Goal: Information Seeking & Learning: Learn about a topic

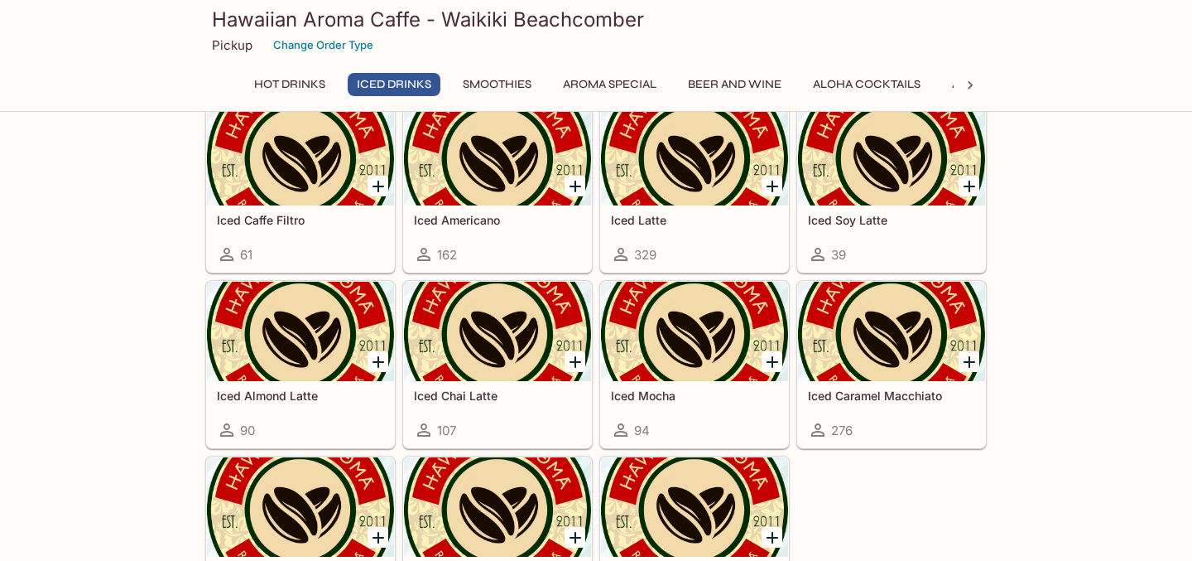
scroll to position [1004, 0]
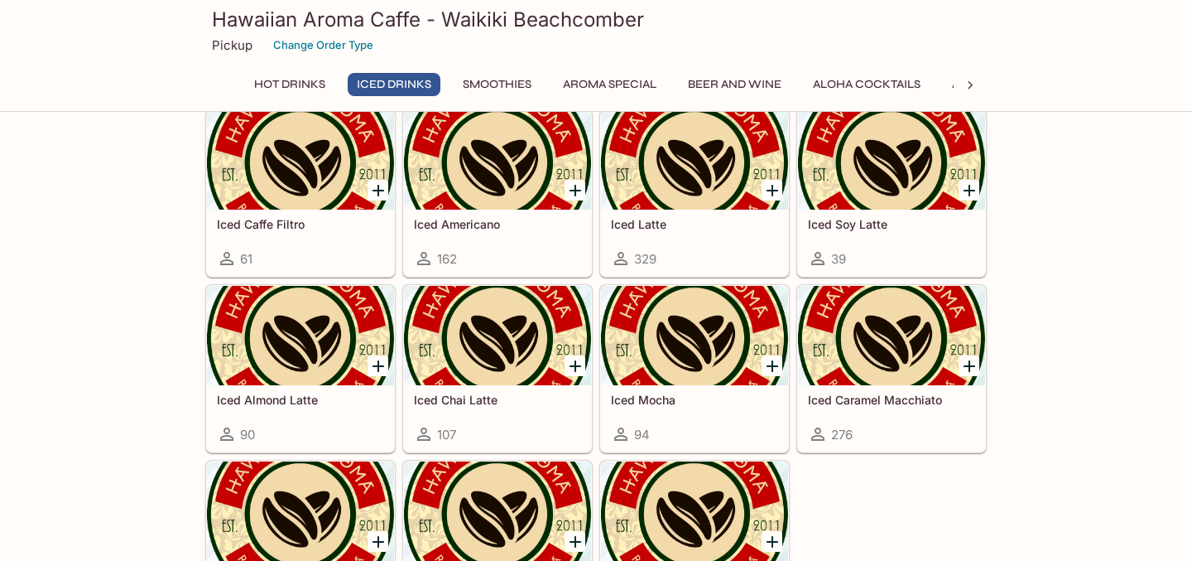
click at [683, 211] on div "Iced Latte 329" at bounding box center [694, 242] width 187 height 66
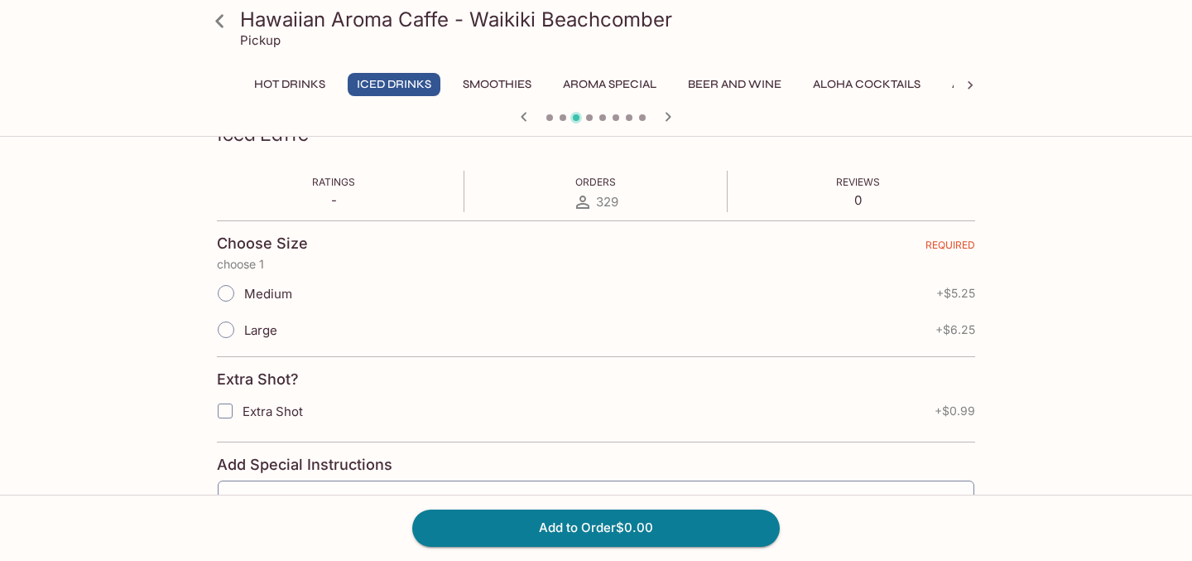
scroll to position [254, 0]
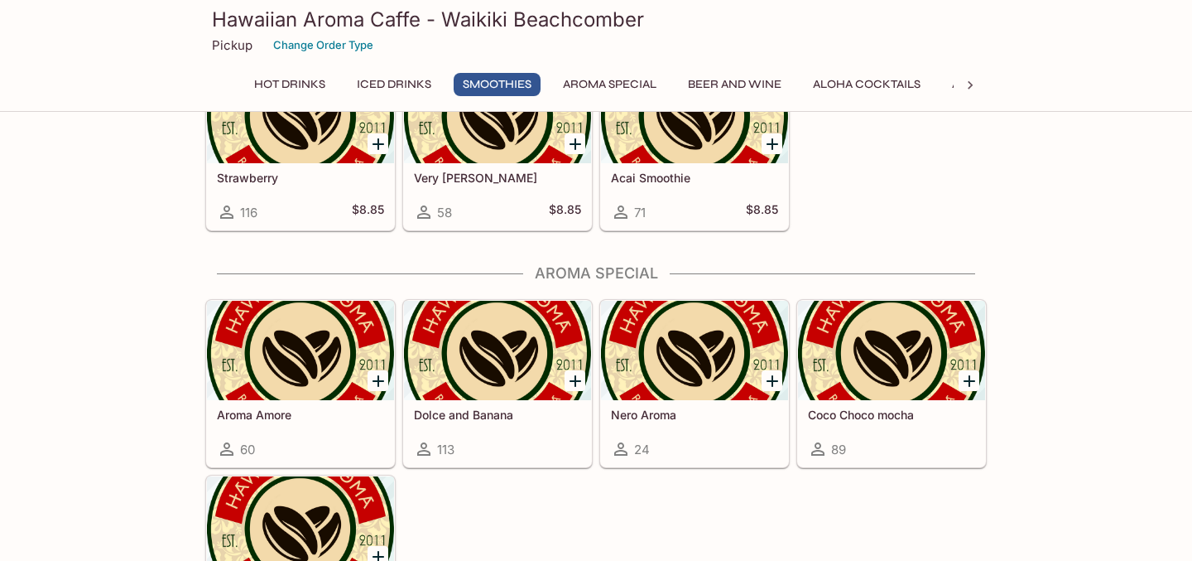
scroll to position [1813, 0]
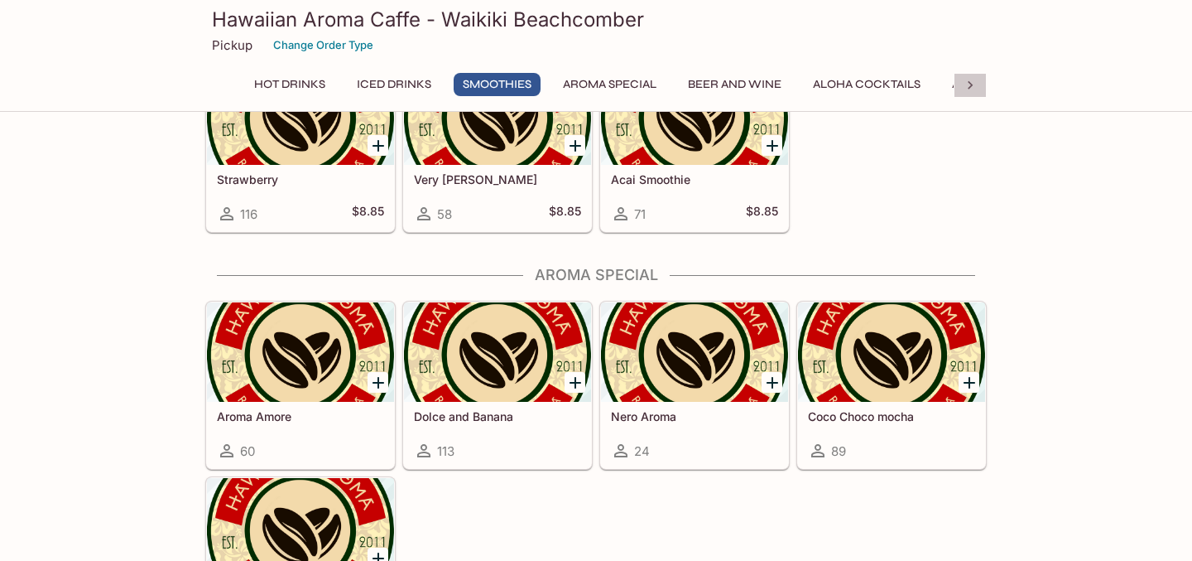
click at [976, 85] on icon at bounding box center [970, 85] width 17 height 17
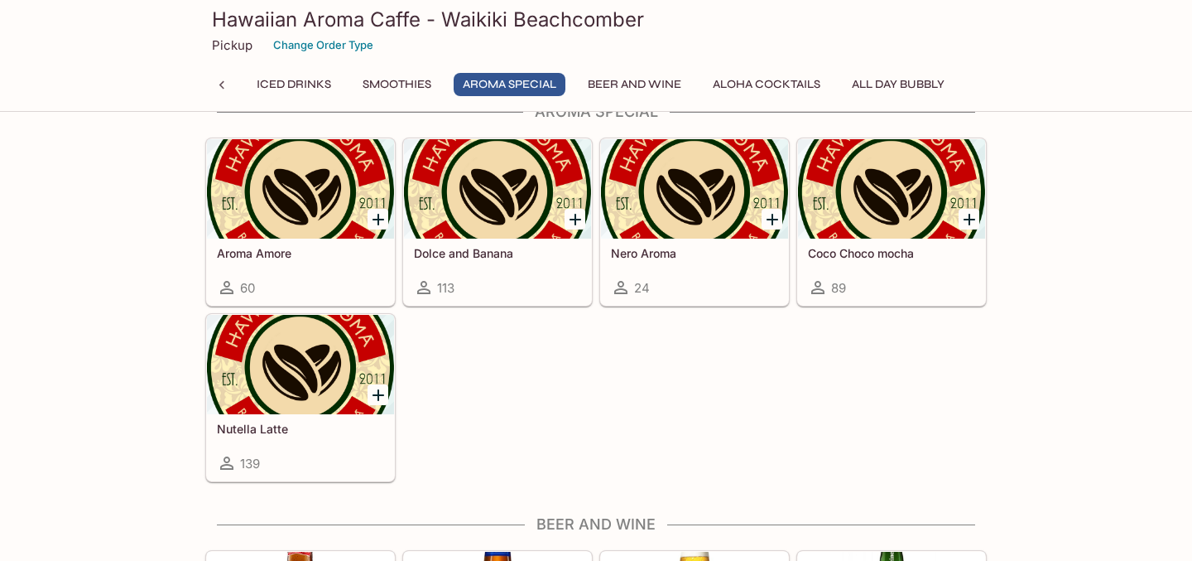
scroll to position [1947, 0]
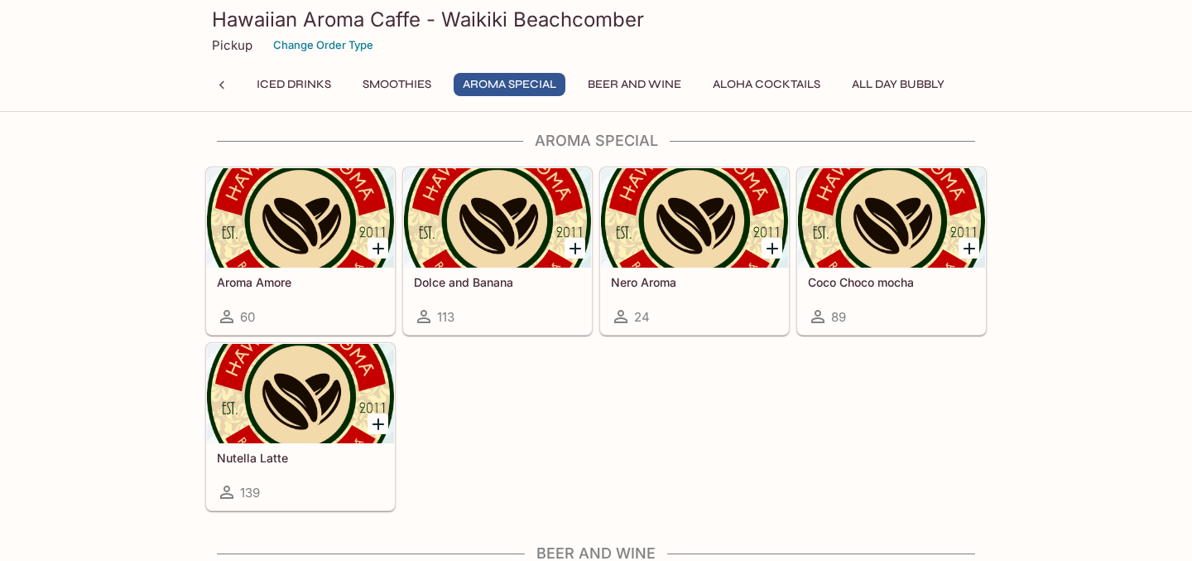
click at [492, 282] on h5 "Dolce and Banana" at bounding box center [497, 282] width 167 height 14
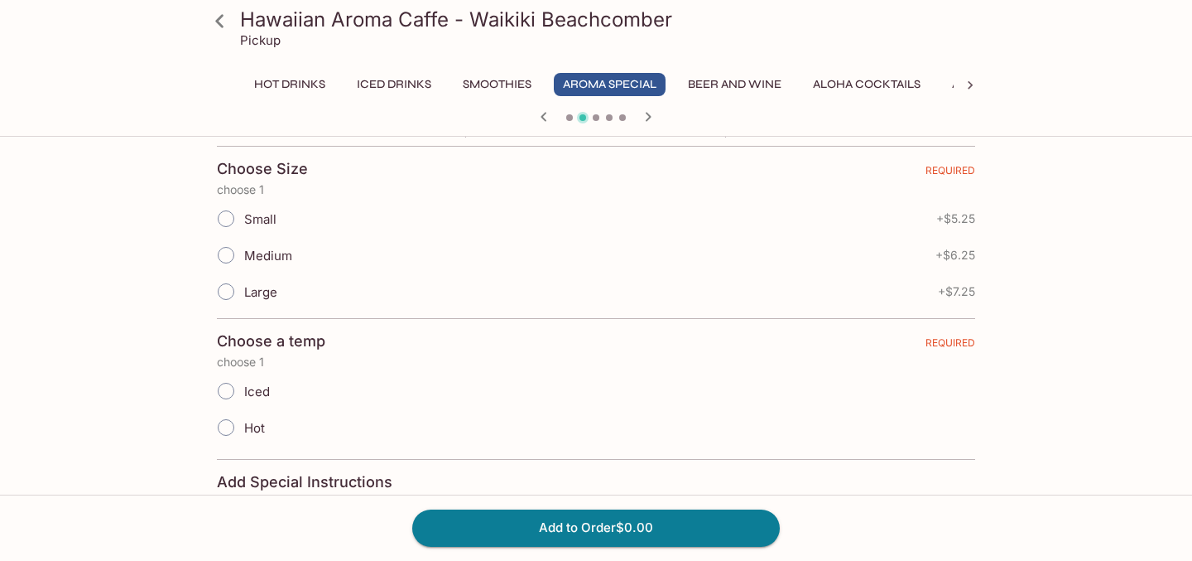
scroll to position [358, 0]
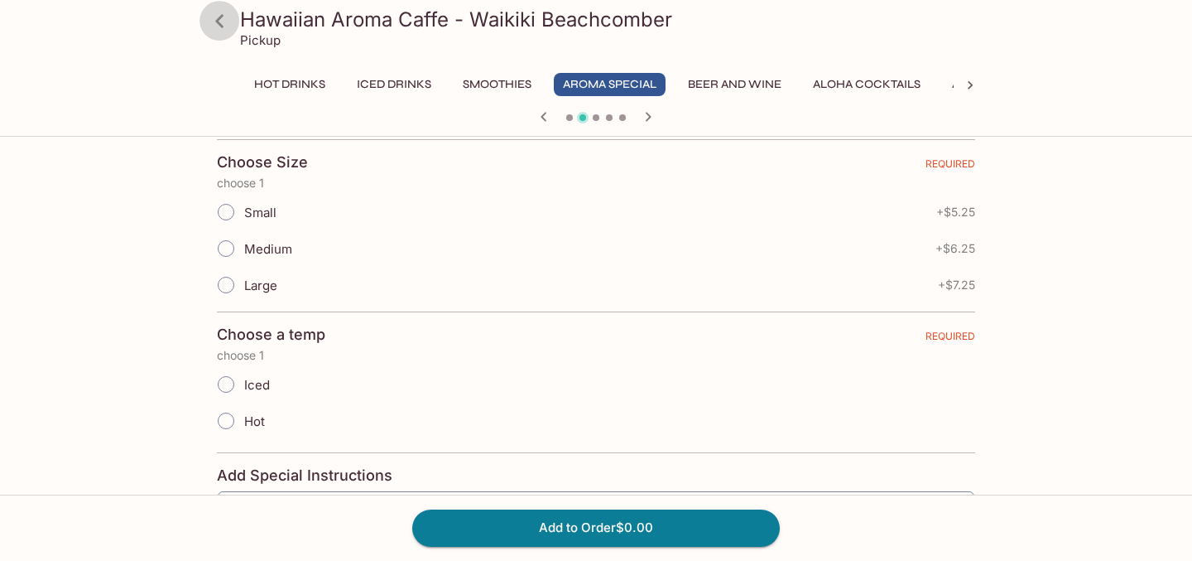
click at [222, 24] on icon at bounding box center [219, 21] width 29 height 29
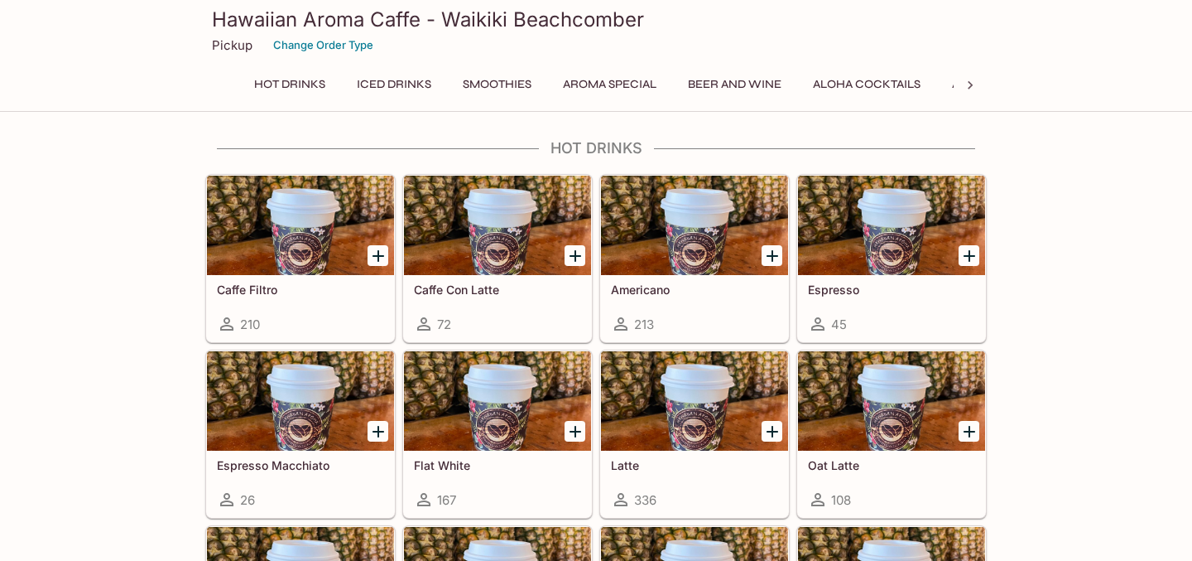
scroll to position [176, 0]
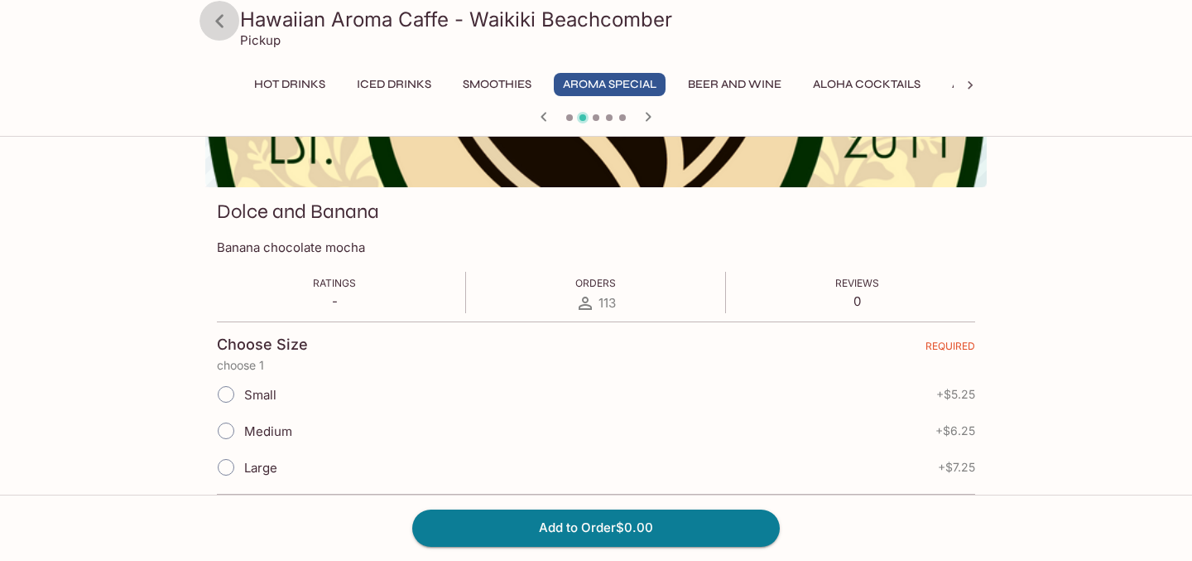
click at [219, 22] on icon at bounding box center [219, 20] width 8 height 13
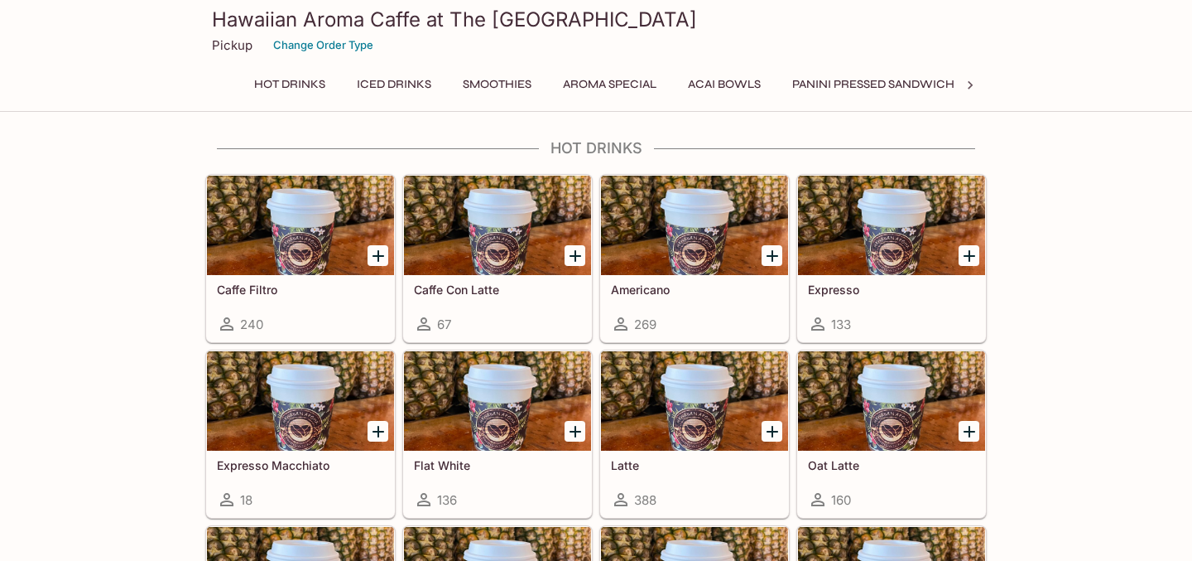
click at [910, 86] on button "Panini Pressed Sandwiches" at bounding box center [880, 84] width 195 height 23
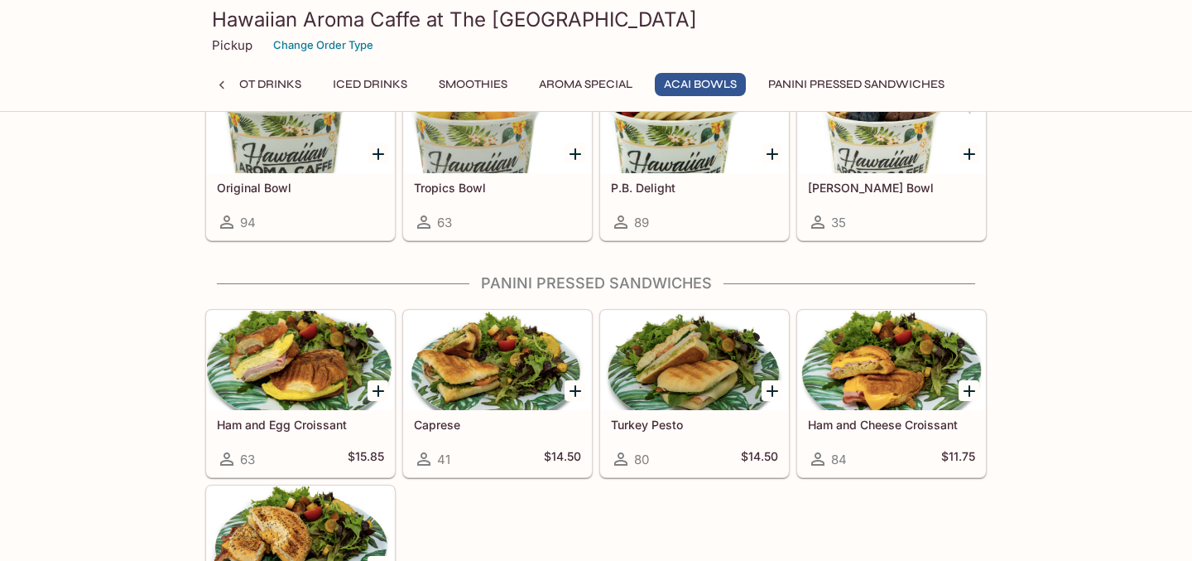
scroll to position [2546, 0]
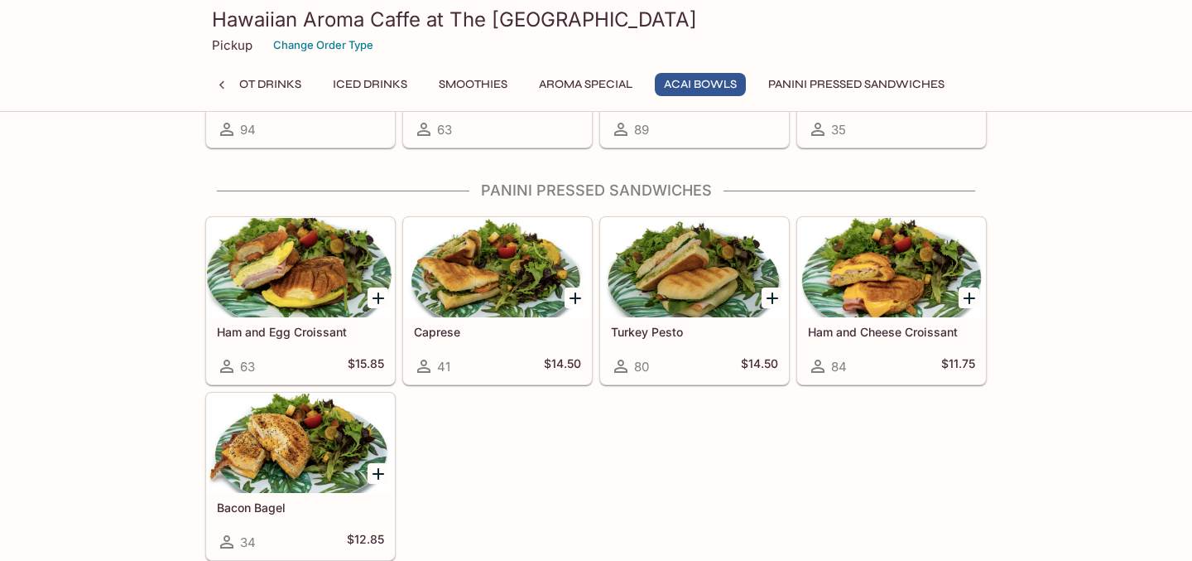
click at [840, 89] on button "Panini Pressed Sandwiches" at bounding box center [856, 84] width 195 height 23
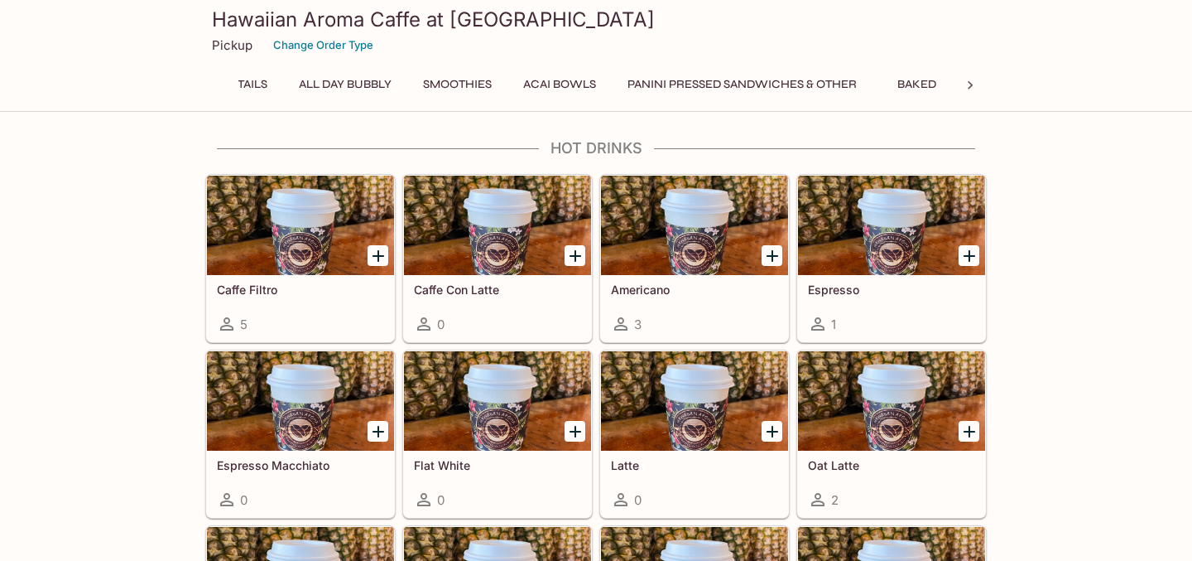
scroll to position [0, 584]
click at [819, 87] on button "Panini Pressed Sandwiches & Other" at bounding box center [743, 84] width 248 height 23
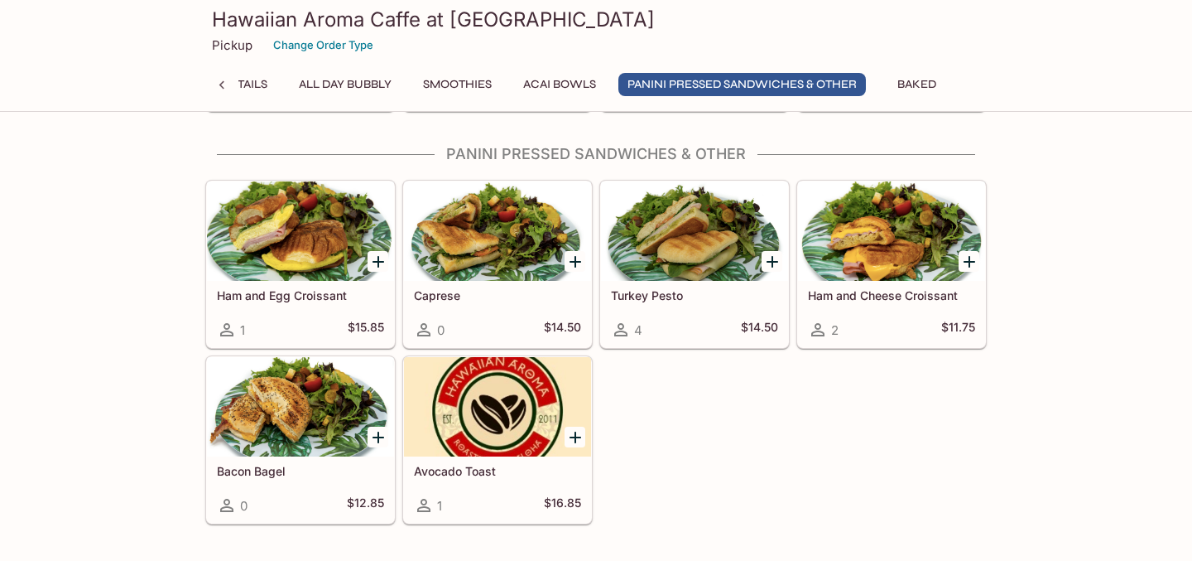
scroll to position [3999, 0]
